Goal: Information Seeking & Learning: Learn about a topic

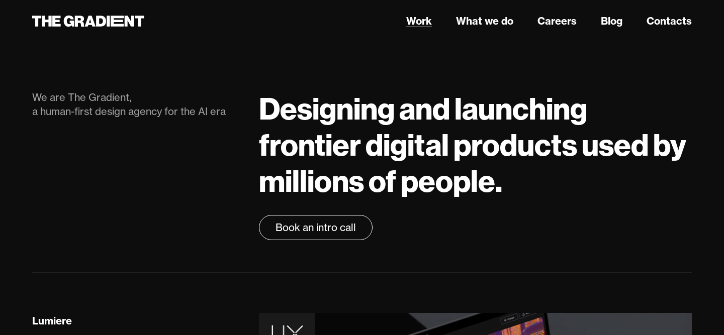
click at [420, 23] on link "Work" at bounding box center [419, 21] width 26 height 15
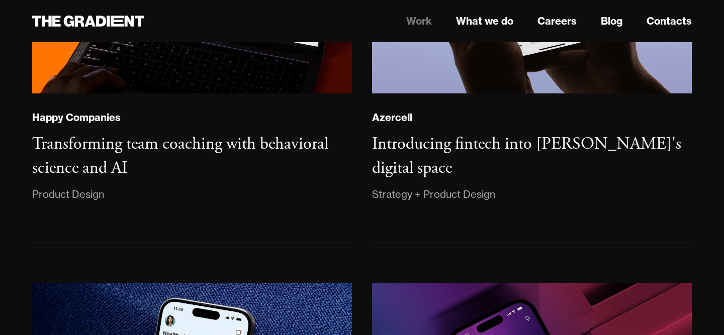
scroll to position [753, 0]
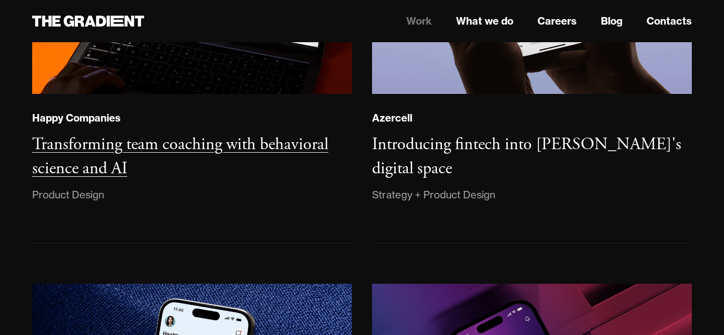
click at [109, 148] on h3 "Transforming team coaching with behavioral science and AI" at bounding box center [180, 157] width 296 height 46
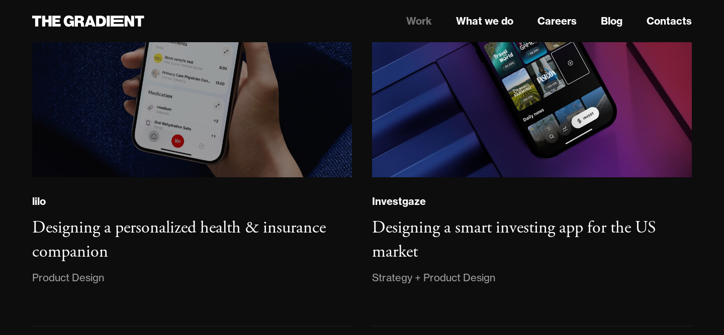
scroll to position [1104, 0]
click at [109, 148] on img at bounding box center [192, 56] width 326 height 250
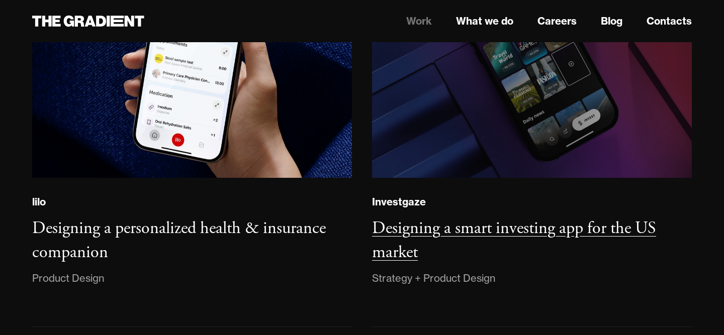
click at [522, 124] on img at bounding box center [532, 56] width 326 height 250
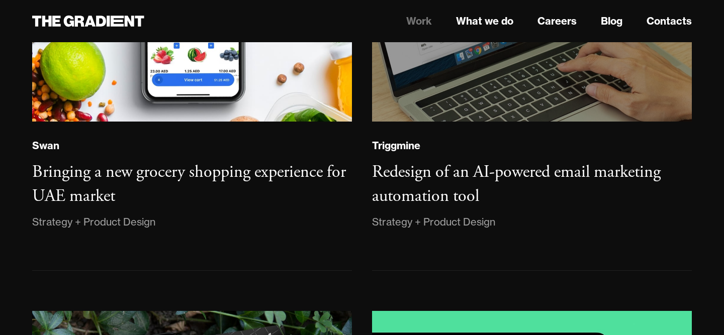
scroll to position [1596, 0]
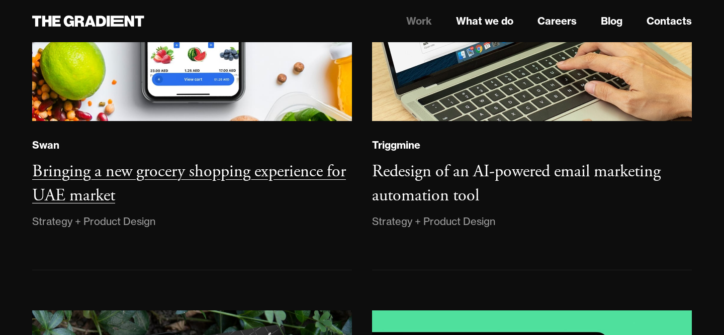
click at [157, 172] on h3 "Bringing a new grocery shopping experience for UAE market" at bounding box center [189, 184] width 314 height 46
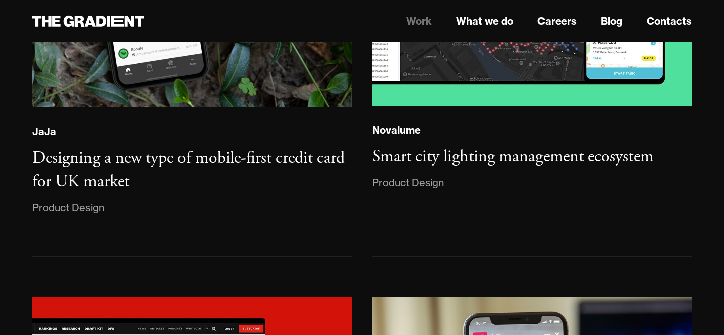
scroll to position [2035, 0]
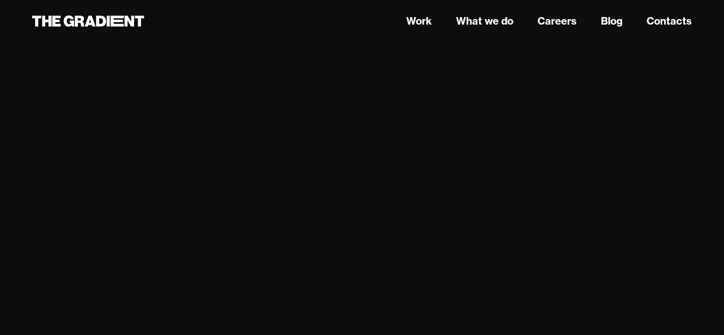
scroll to position [2448, 0]
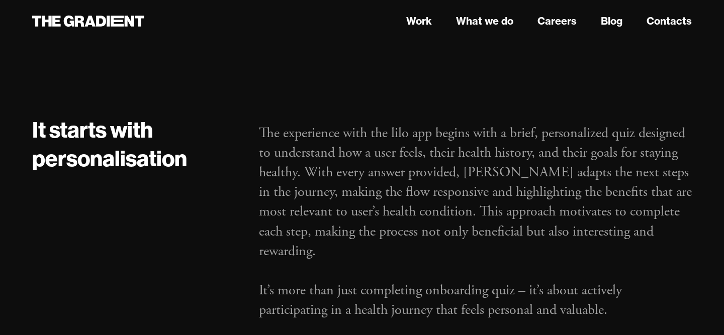
scroll to position [966, 0]
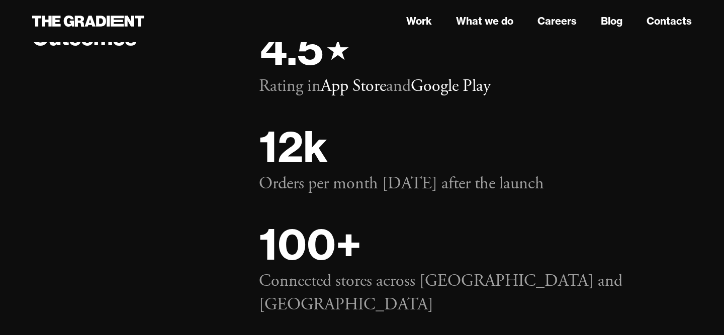
scroll to position [9909, 0]
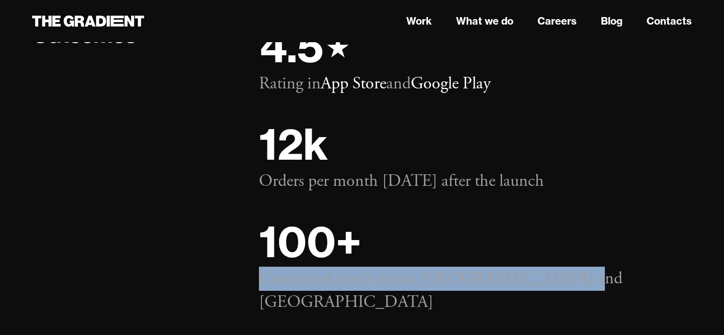
drag, startPoint x: 568, startPoint y: 302, endPoint x: 264, endPoint y: 304, distance: 303.7
click at [264, 304] on p "Connected stores across [GEOGRAPHIC_DATA] and [GEOGRAPHIC_DATA]" at bounding box center [475, 291] width 433 height 48
copy p "Connected stores across [GEOGRAPHIC_DATA] and [GEOGRAPHIC_DATA]"
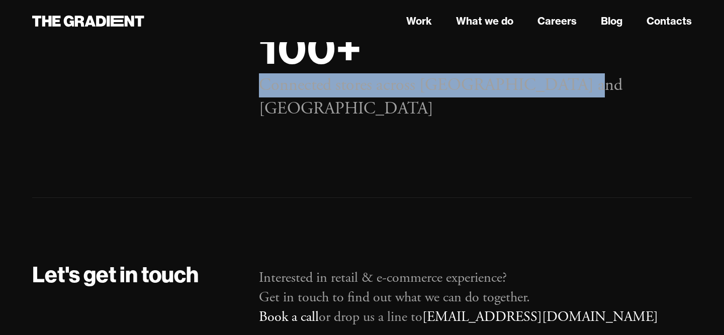
scroll to position [10103, 0]
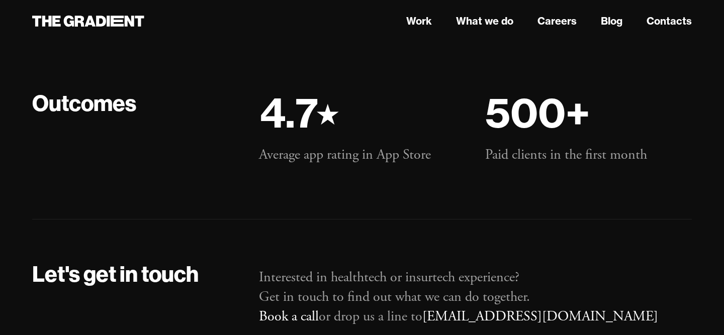
scroll to position [5475, 0]
